Goal: Task Accomplishment & Management: Use online tool/utility

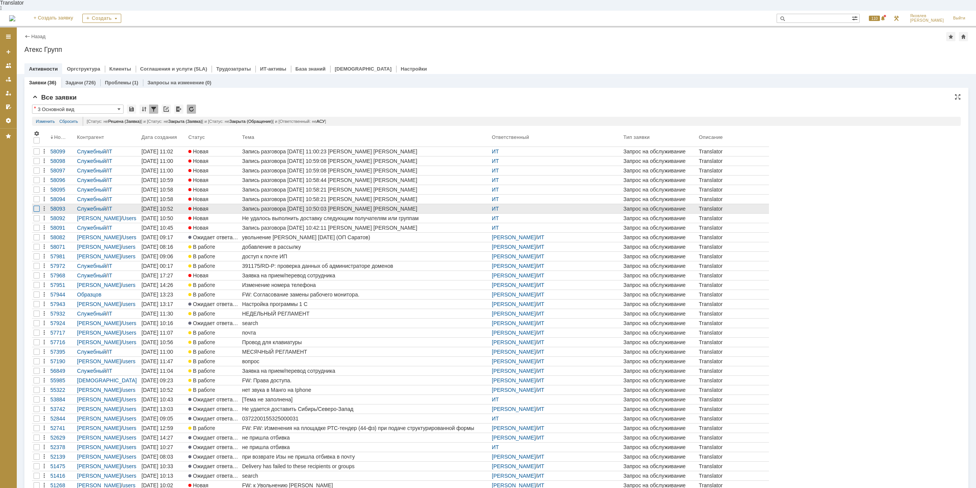
click at [36, 206] on div at bounding box center [37, 209] width 6 height 6
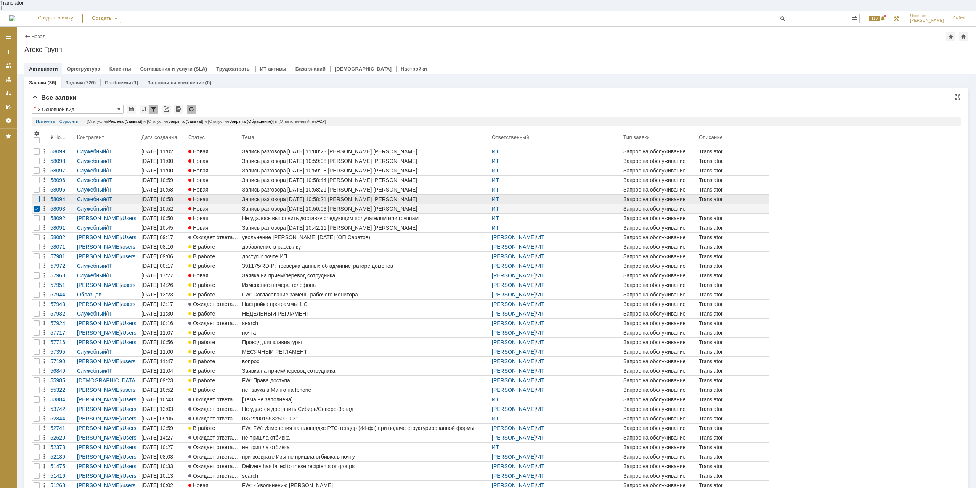
click at [36, 196] on div at bounding box center [37, 199] width 6 height 6
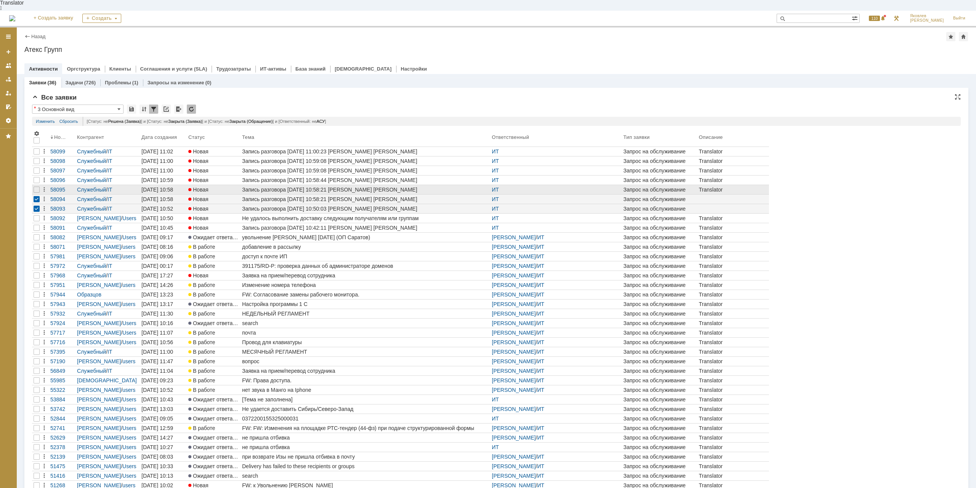
click at [35, 185] on div at bounding box center [36, 189] width 9 height 9
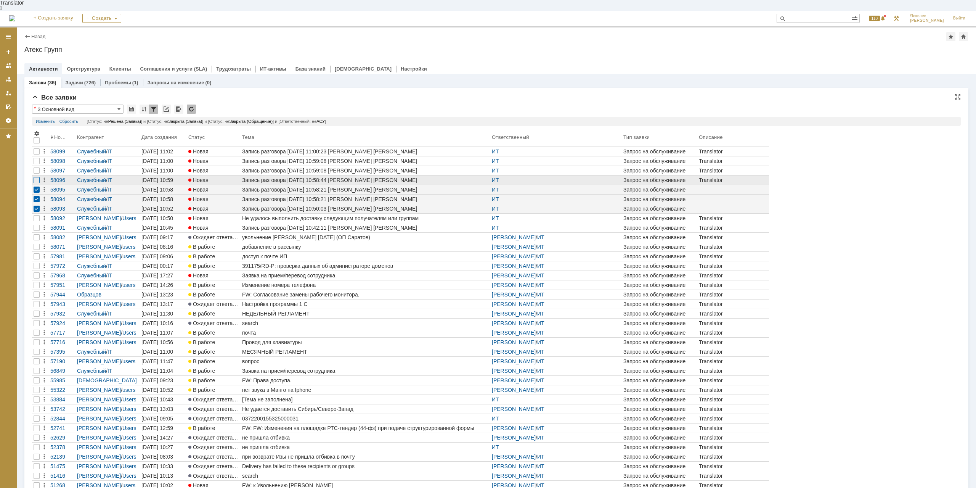
click at [34, 177] on div at bounding box center [37, 180] width 6 height 6
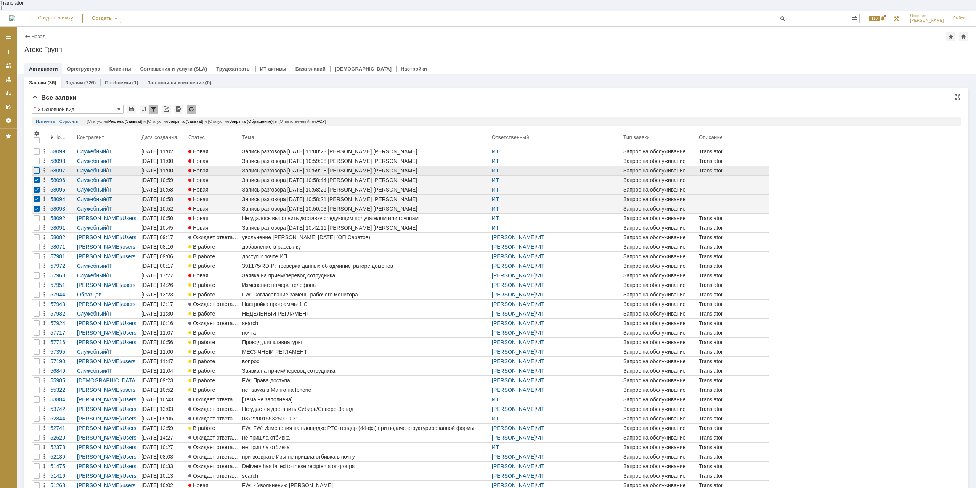
click at [34, 167] on div at bounding box center [37, 170] width 6 height 6
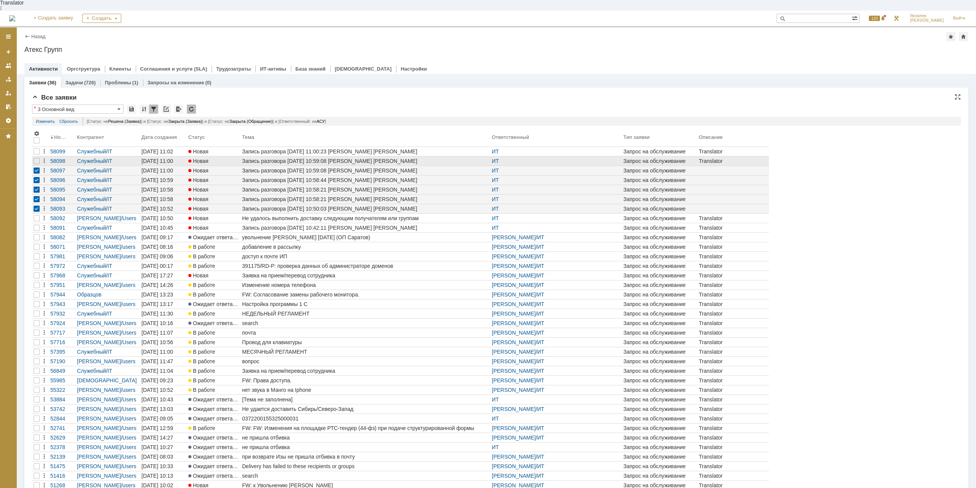
click at [33, 156] on div at bounding box center [36, 160] width 9 height 9
click at [34, 148] on div at bounding box center [37, 151] width 6 height 6
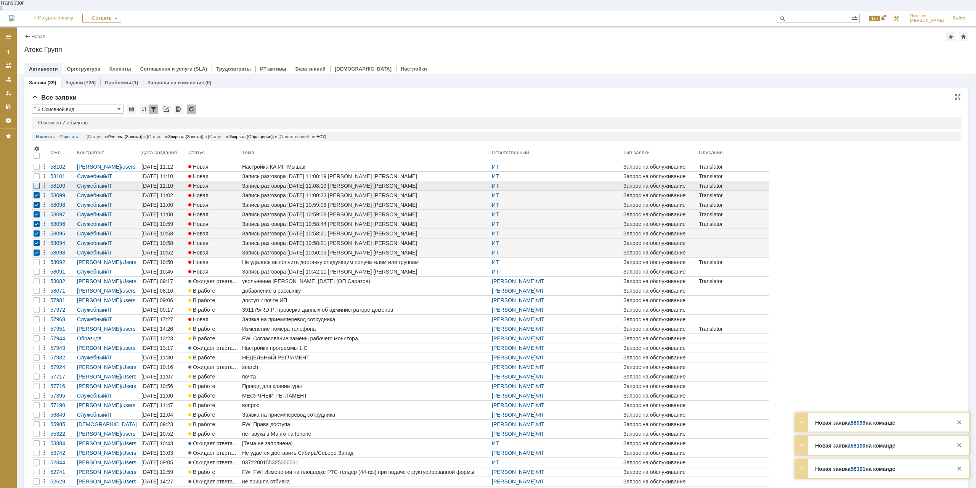
click at [37, 183] on div at bounding box center [37, 186] width 6 height 6
click at [34, 173] on div at bounding box center [37, 176] width 6 height 6
click at [330, 120] on div "Спам" at bounding box center [323, 123] width 13 height 6
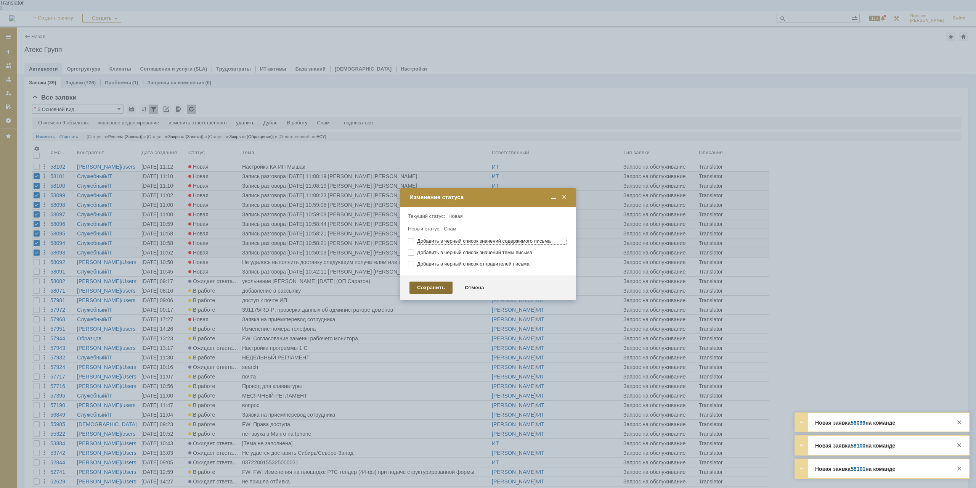
click at [439, 288] on div "Сохранить" at bounding box center [431, 287] width 43 height 12
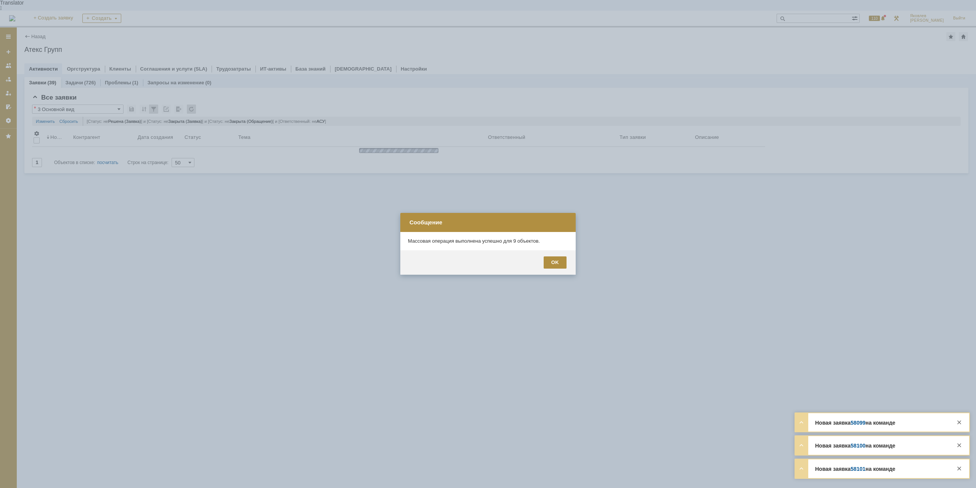
click at [565, 262] on div "OK" at bounding box center [555, 262] width 23 height 12
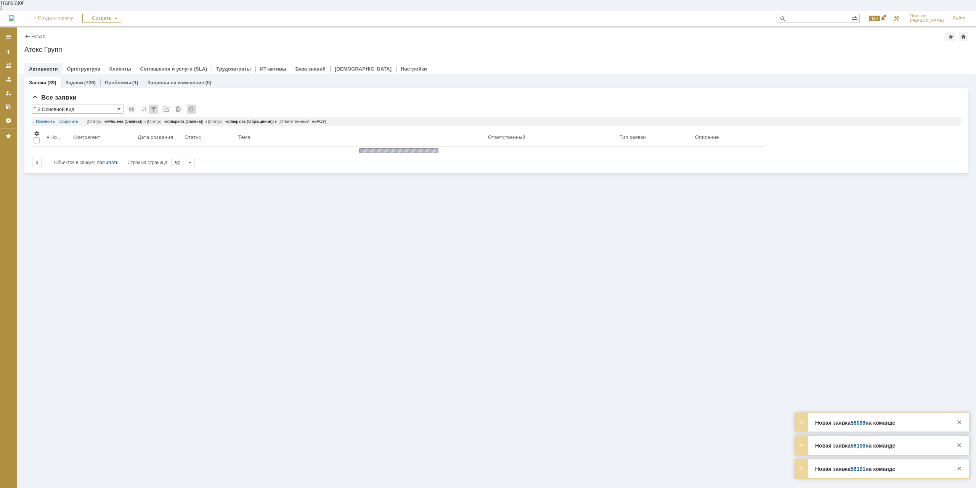
click at [561, 262] on div "Заявки (39) Задачи (726) Проблемы (1) Запросы на изменение (0) Все заявки * 3 О…" at bounding box center [496, 286] width 959 height 424
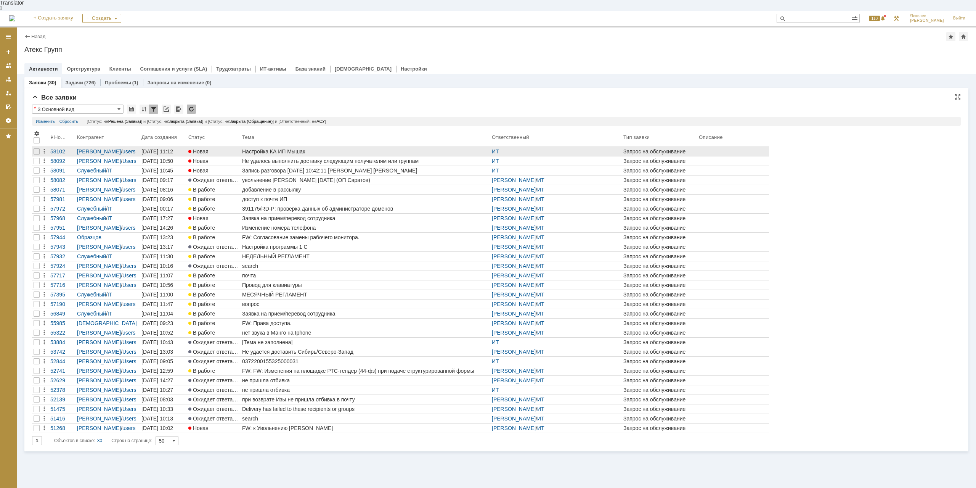
click at [284, 148] on div "Настройка КА ИП Мышак" at bounding box center [365, 151] width 247 height 6
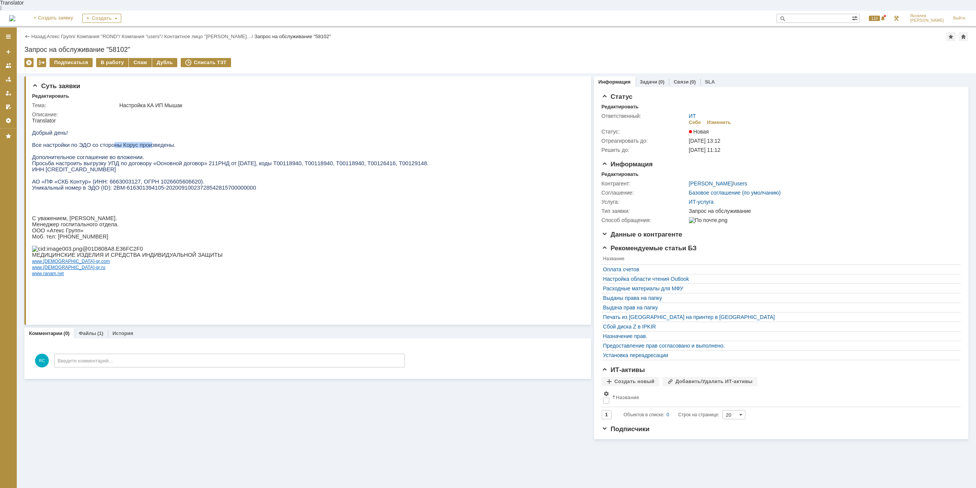
click at [140, 143] on span "Все настройки по ЭДО со стороны Корус произведены." at bounding box center [103, 145] width 143 height 6
click at [722, 119] on div "Изменить" at bounding box center [719, 122] width 24 height 6
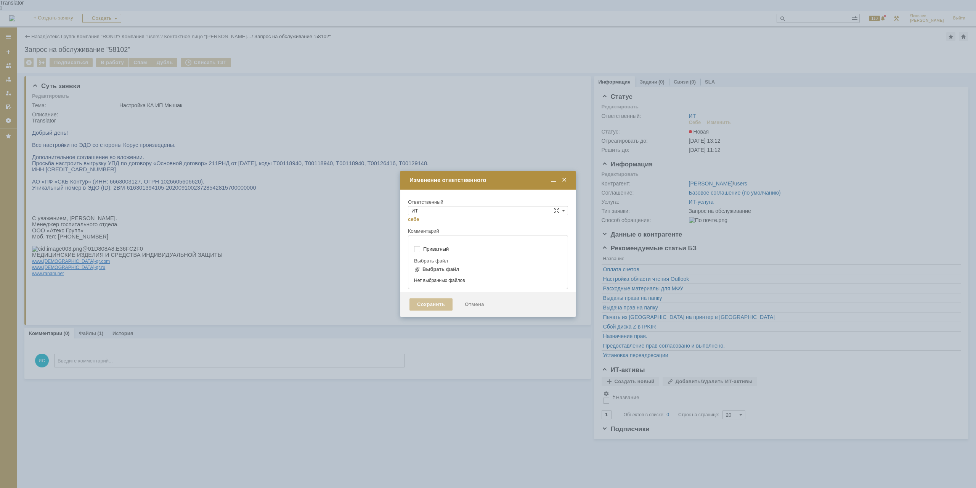
type input "[не указано]"
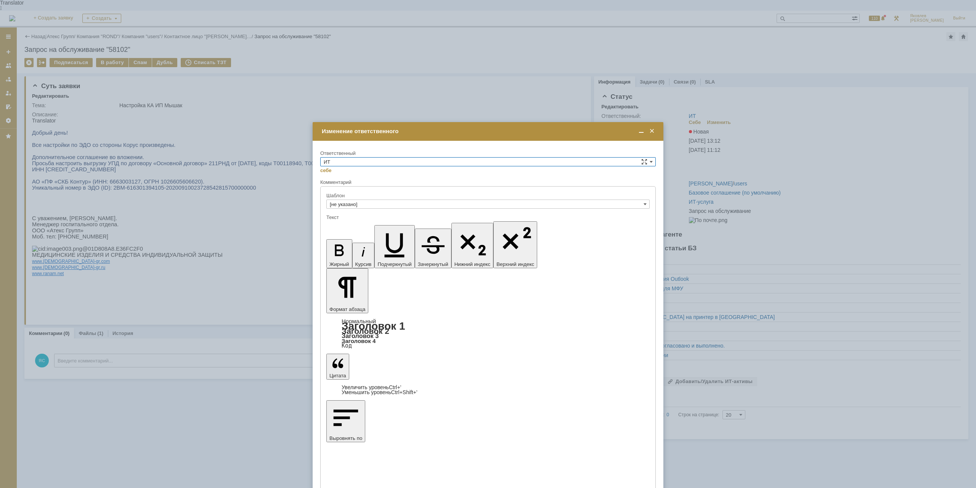
click at [412, 158] on input "ИТ" at bounding box center [488, 161] width 336 height 9
click at [355, 223] on span "АСУ" at bounding box center [488, 225] width 329 height 6
type input "АСУ"
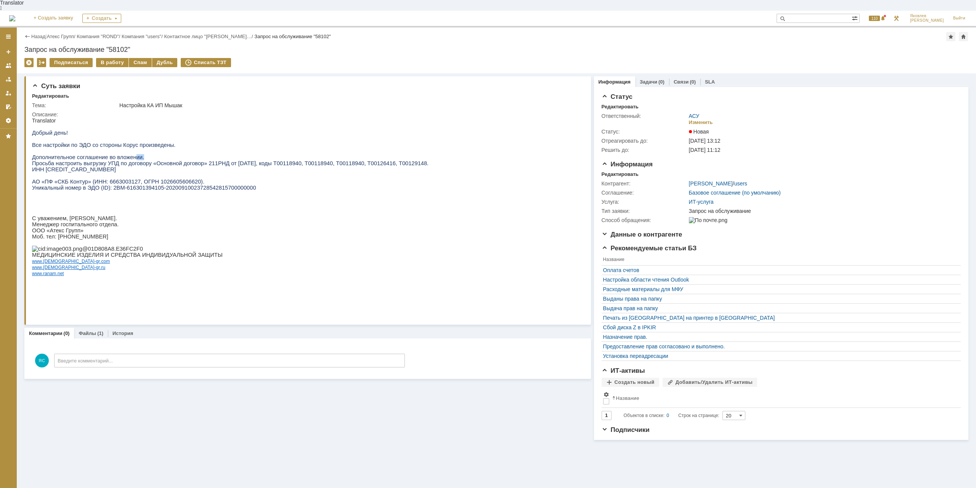
drag, startPoint x: 128, startPoint y: 154, endPoint x: 138, endPoint y: 154, distance: 10.3
click at [138, 154] on p "Дополнительное соглашение во вложении." at bounding box center [230, 157] width 397 height 6
click at [140, 154] on p "Дополнительное соглашение во вложении." at bounding box center [230, 157] width 397 height 6
drag, startPoint x: 84, startPoint y: 162, endPoint x: 133, endPoint y: 162, distance: 48.8
click at [133, 162] on span "Просьба настроить выгрузку УПД по договору «Основной договор» 211РНД от 19.11.2…" at bounding box center [230, 163] width 397 height 6
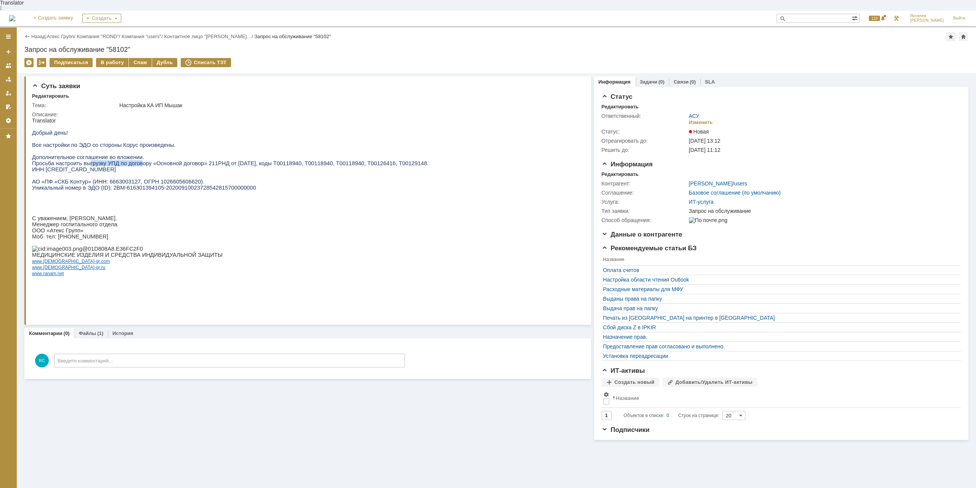
click at [133, 162] on span "Просьба настроить выгрузку УПД по договору «Основной договор» 211РНД от 19.11.2…" at bounding box center [230, 163] width 397 height 6
drag, startPoint x: 88, startPoint y: 163, endPoint x: 114, endPoint y: 163, distance: 25.9
click at [114, 163] on span "Просьба настроить выгрузку УПД по договору «Основной договор» 211РНД от 19.11.2…" at bounding box center [230, 163] width 397 height 6
drag, startPoint x: 116, startPoint y: 162, endPoint x: 138, endPoint y: 164, distance: 21.5
click at [117, 162] on span "Просьба настроить выгрузку УПД по договору «Основной договор» 211РНД от 19.11.2…" at bounding box center [230, 163] width 397 height 6
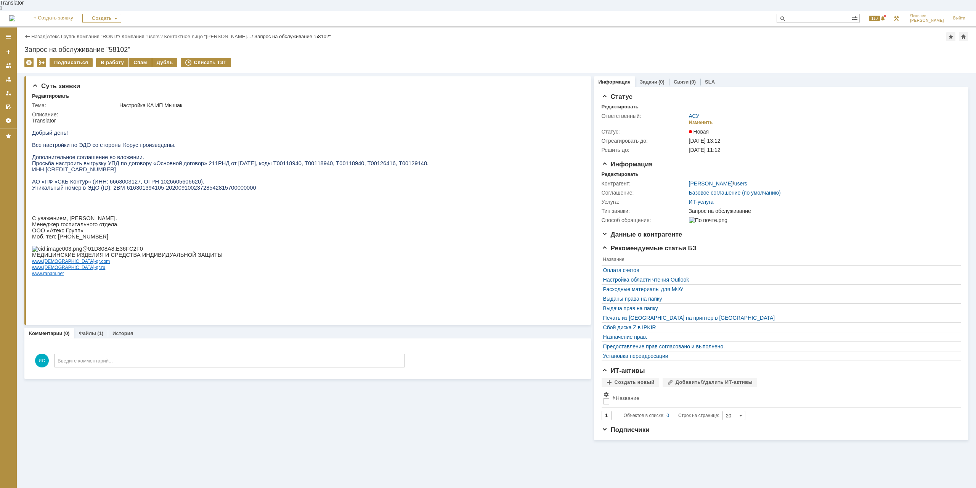
click at [72, 185] on span "АО «ПФ «СКБ Контур» (ИНН: 6663003127, ОГРН 1026605606620)." at bounding box center [118, 181] width 172 height 6
drag, startPoint x: 85, startPoint y: 183, endPoint x: 160, endPoint y: 189, distance: 75.0
click at [111, 185] on span "АО «ПФ «СКБ Контур» (ИНН: 6663003127, ОГРН 1026605606620)." at bounding box center [118, 181] width 172 height 6
click at [160, 189] on span "Уникальный номер в ЭДО (ID): 2BM-616301394105-20200910023728542815700000000" at bounding box center [144, 188] width 224 height 6
drag, startPoint x: 147, startPoint y: 93, endPoint x: 176, endPoint y: 94, distance: 29.4
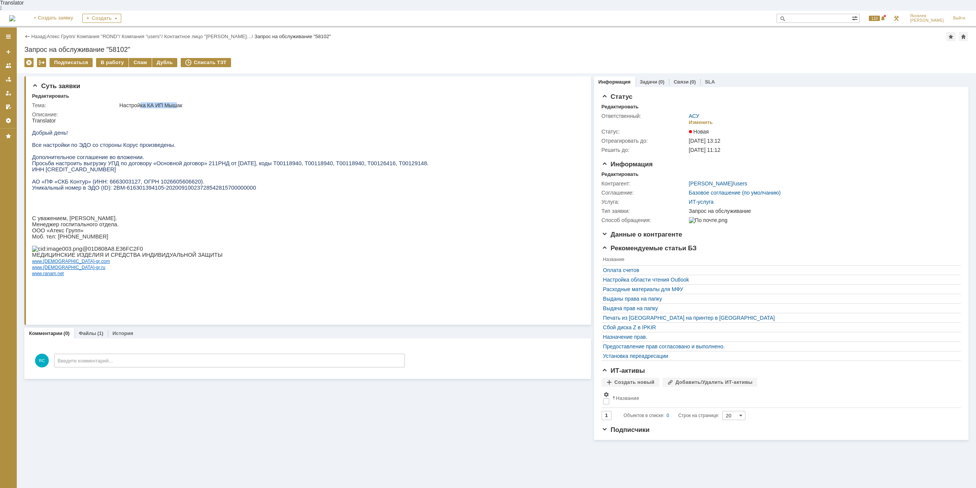
click at [176, 102] on div "Настройка КА ИП Мышак" at bounding box center [348, 105] width 458 height 6
drag, startPoint x: 174, startPoint y: 95, endPoint x: 183, endPoint y: 96, distance: 9.6
click at [183, 102] on div "Настройка КА ИП Мышак" at bounding box center [348, 105] width 458 height 6
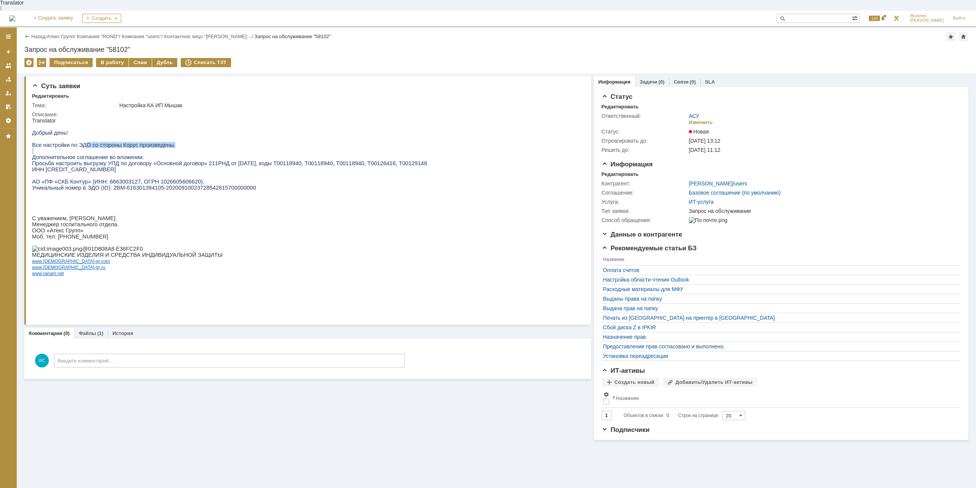
drag, startPoint x: 82, startPoint y: 142, endPoint x: 100, endPoint y: 146, distance: 18.3
click at [100, 146] on div "Добрый день! Все настройки по ЭДО со стороны Корус произведены. Дополнительное …" at bounding box center [230, 206] width 397 height 165
click at [63, 32] on div "Назад | Атекс Групп / Компания "ROND" / Компания "users" / Контактное лицо "Кра…" at bounding box center [496, 36] width 944 height 9
click at [62, 34] on link "Атекс Групп" at bounding box center [60, 37] width 27 height 6
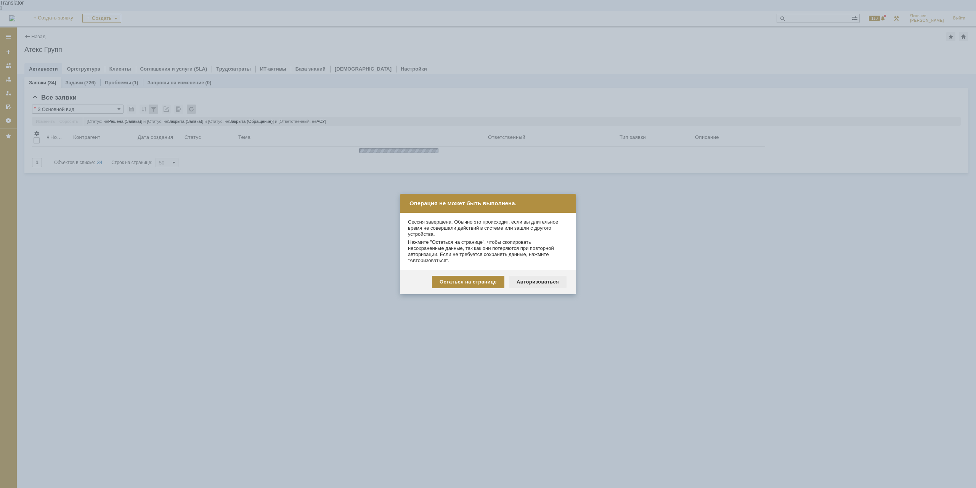
click at [525, 282] on div "Авторизоваться" at bounding box center [538, 282] width 58 height 12
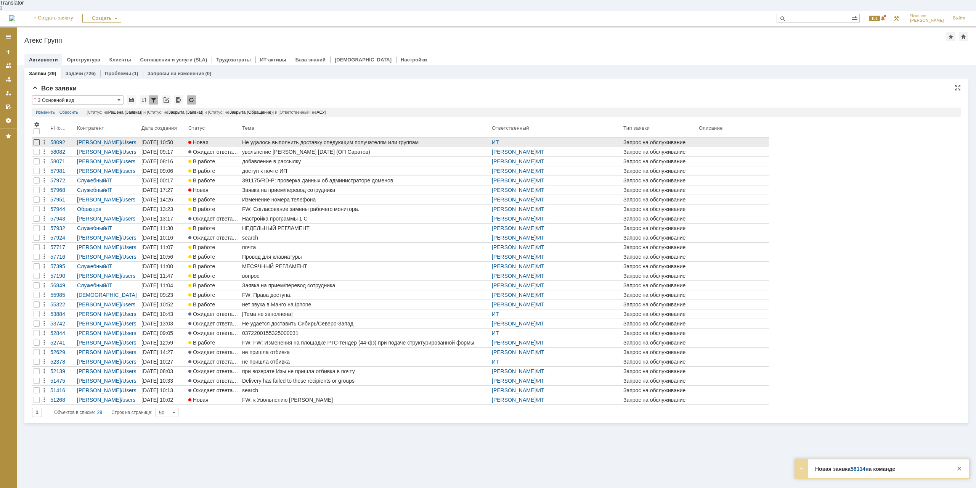
click at [34, 139] on div at bounding box center [37, 142] width 6 height 6
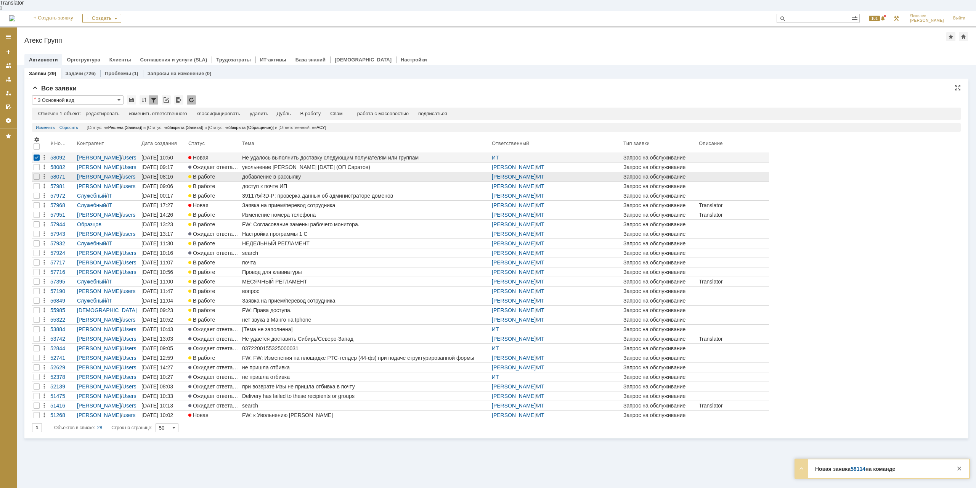
click at [32, 153] on div at bounding box center [36, 157] width 9 height 9
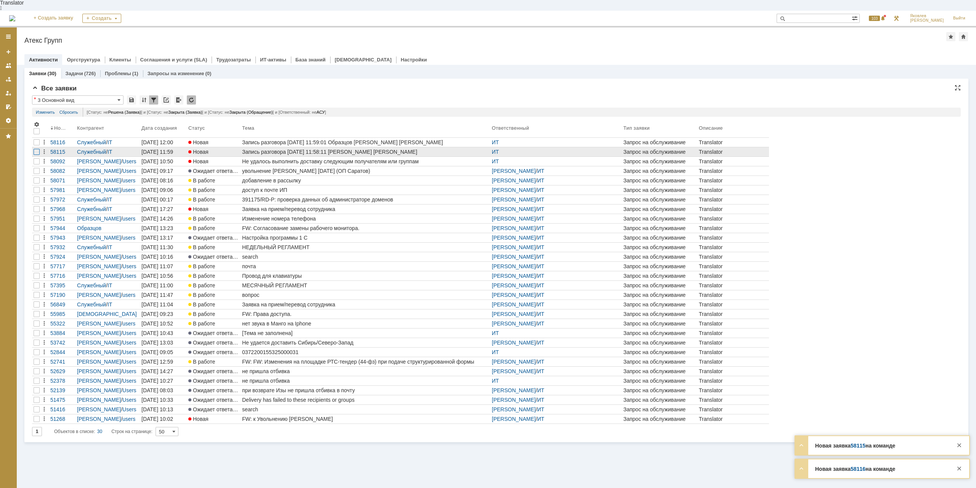
click at [38, 149] on div at bounding box center [37, 152] width 6 height 6
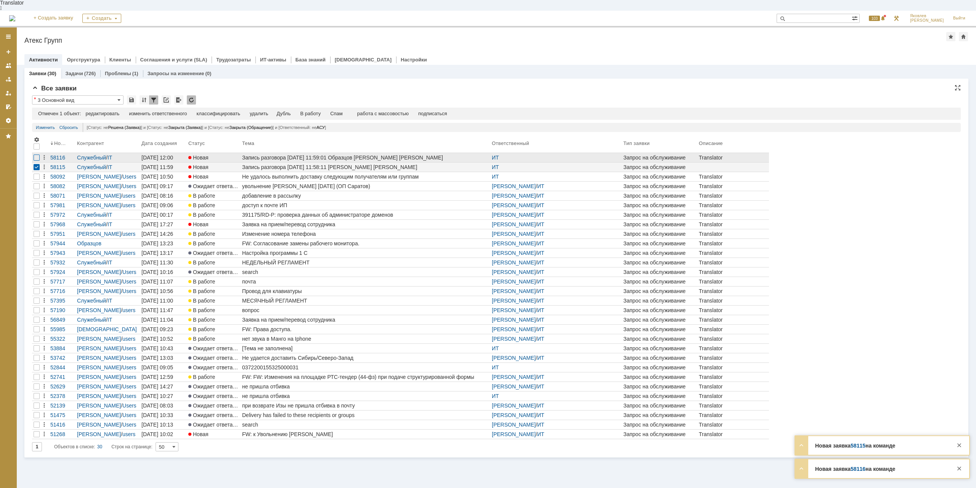
click at [35, 154] on div at bounding box center [37, 157] width 6 height 6
click at [325, 111] on div "Спам" at bounding box center [321, 114] width 13 height 6
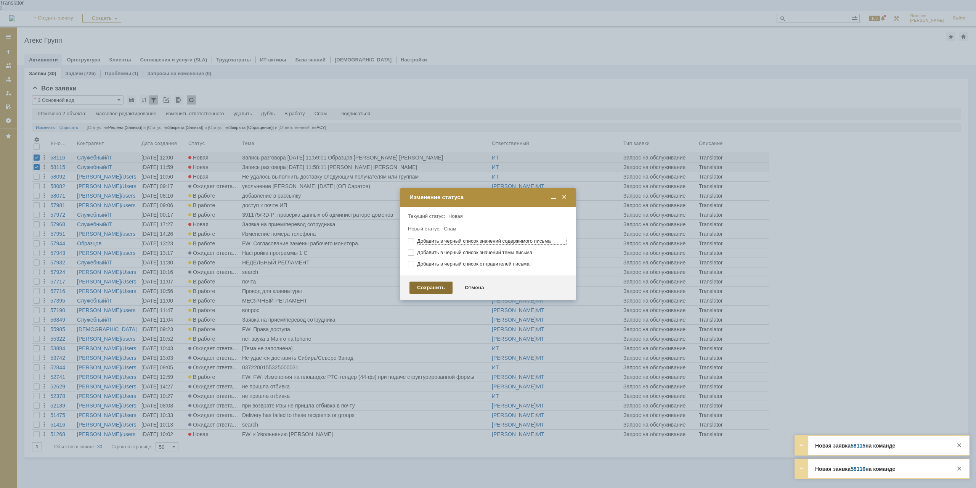
click at [424, 289] on div "Сохранить" at bounding box center [431, 287] width 43 height 12
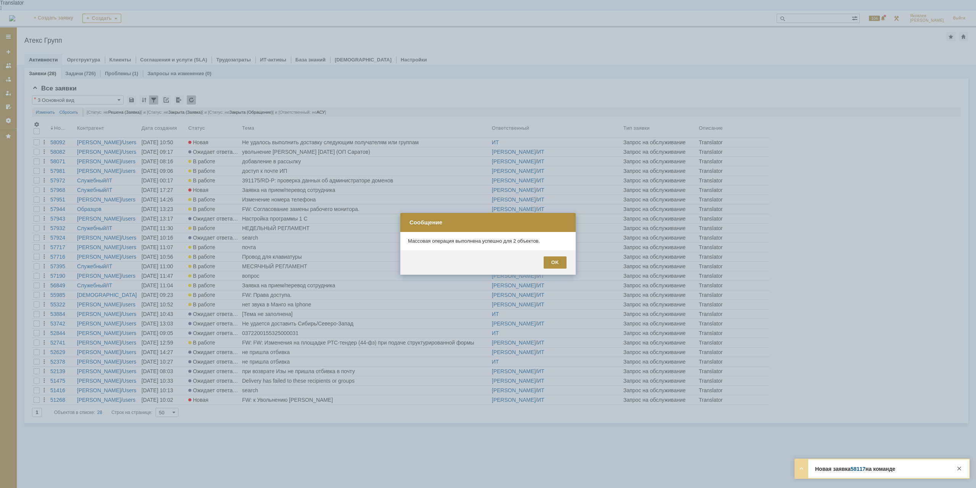
click at [861, 471] on link "58117" at bounding box center [858, 469] width 15 height 6
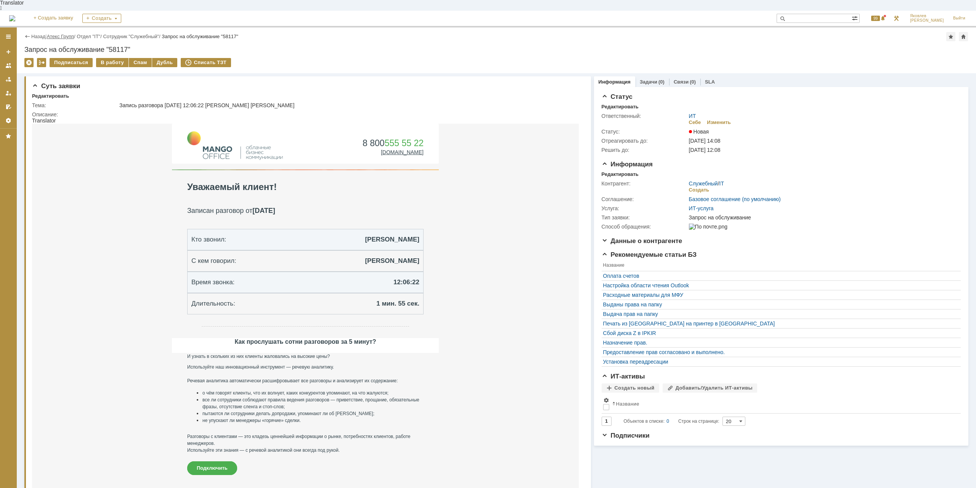
click at [65, 34] on link "Атекс Групп" at bounding box center [60, 37] width 27 height 6
